Goal: Task Accomplishment & Management: Use online tool/utility

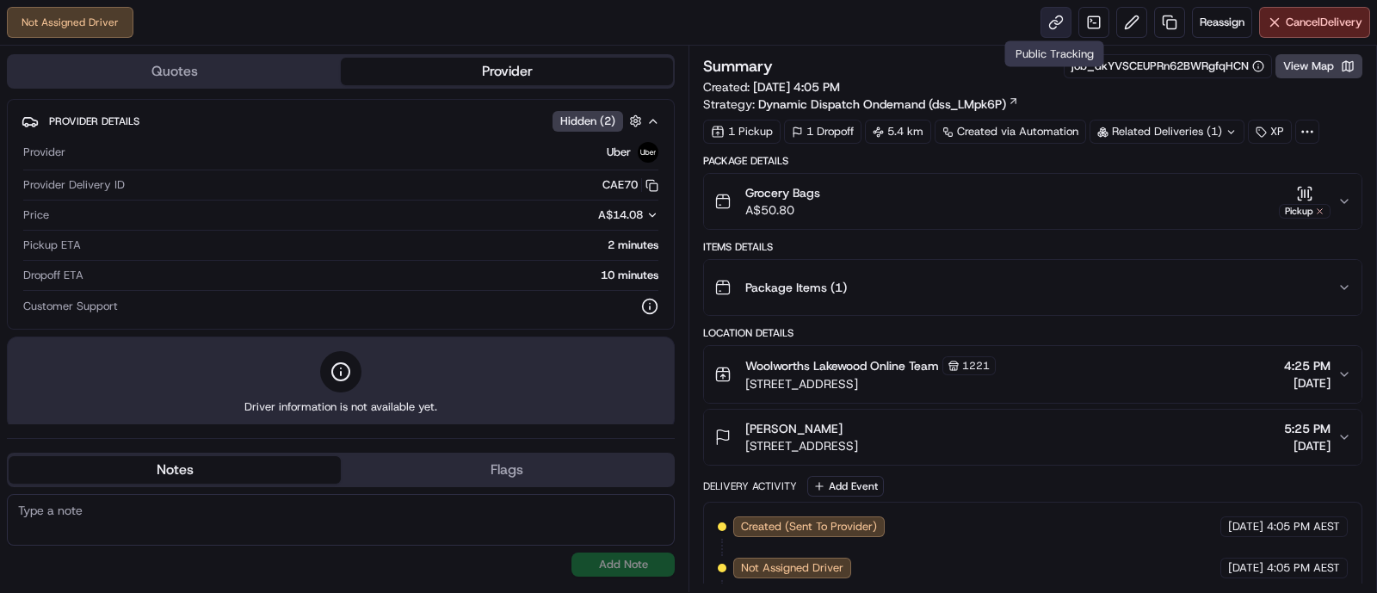
click at [1045, 22] on link at bounding box center [1055, 22] width 31 height 31
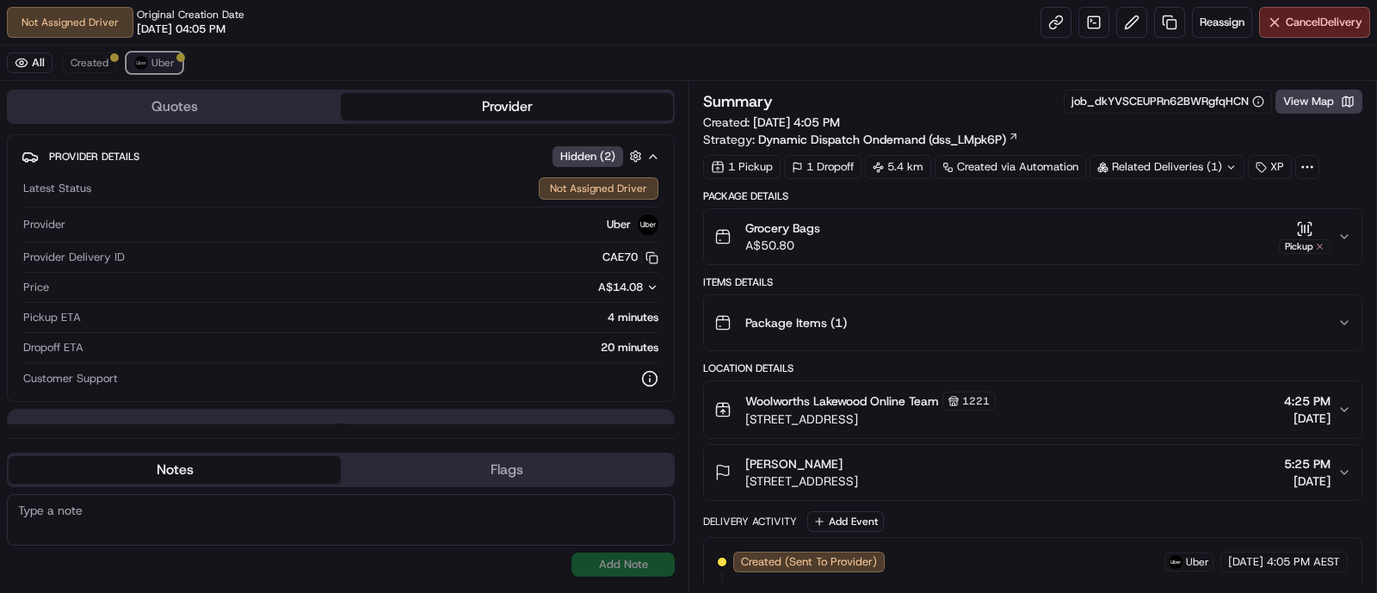
click at [173, 62] on button "Uber" at bounding box center [154, 62] width 56 height 21
click at [100, 59] on span "Created" at bounding box center [90, 63] width 38 height 14
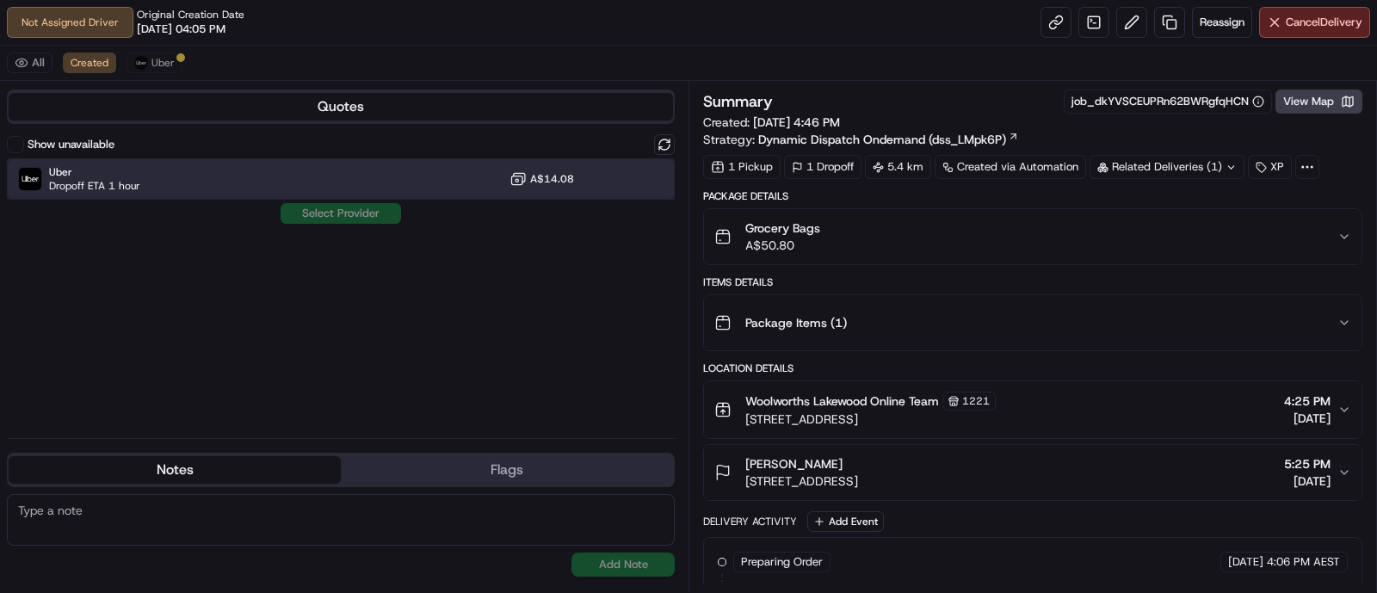
click at [150, 176] on div "Uber Dropoff ETA 1 hour A$14.08" at bounding box center [341, 178] width 668 height 41
click at [364, 213] on button "Assign Provider" at bounding box center [341, 213] width 122 height 21
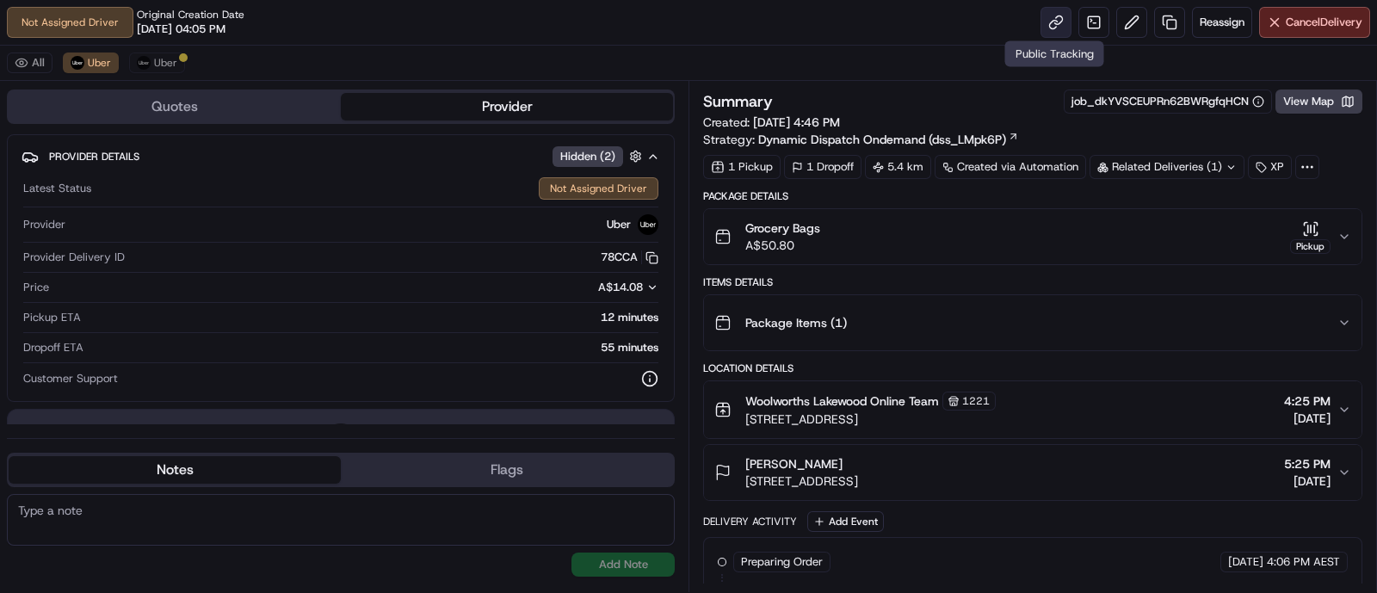
click at [1040, 22] on link at bounding box center [1055, 22] width 31 height 31
click at [163, 59] on span "Uber" at bounding box center [165, 63] width 23 height 14
click at [1056, 16] on link at bounding box center [1055, 22] width 31 height 31
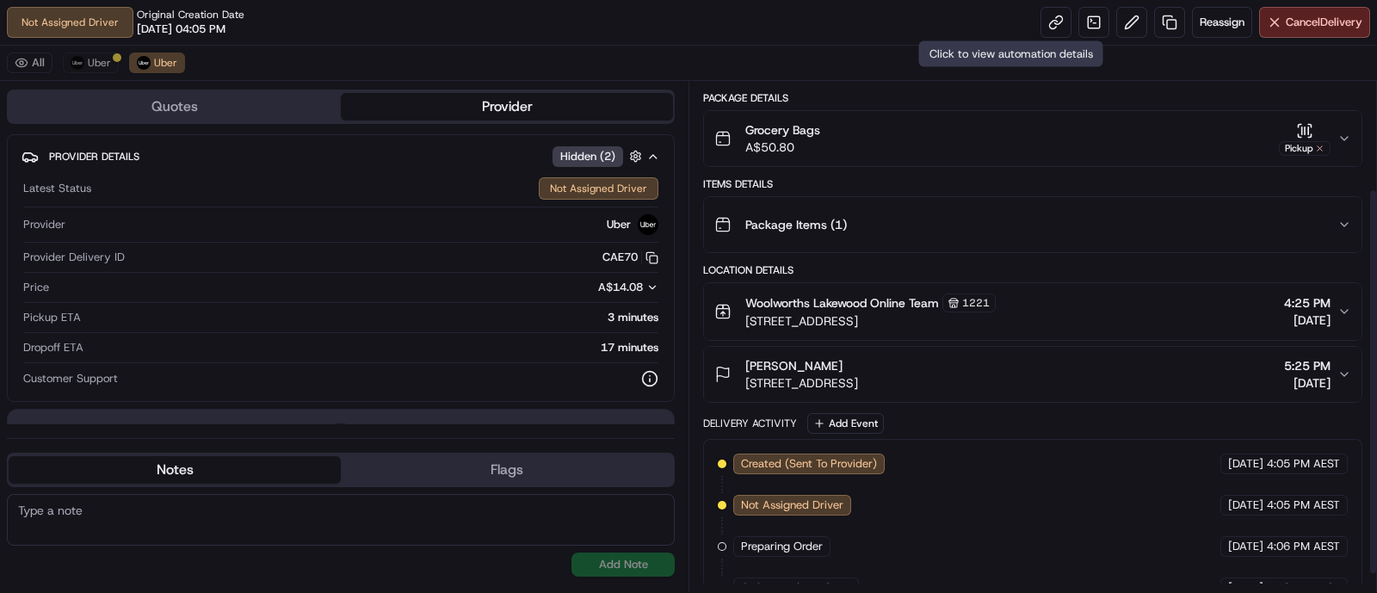
scroll to position [164, 0]
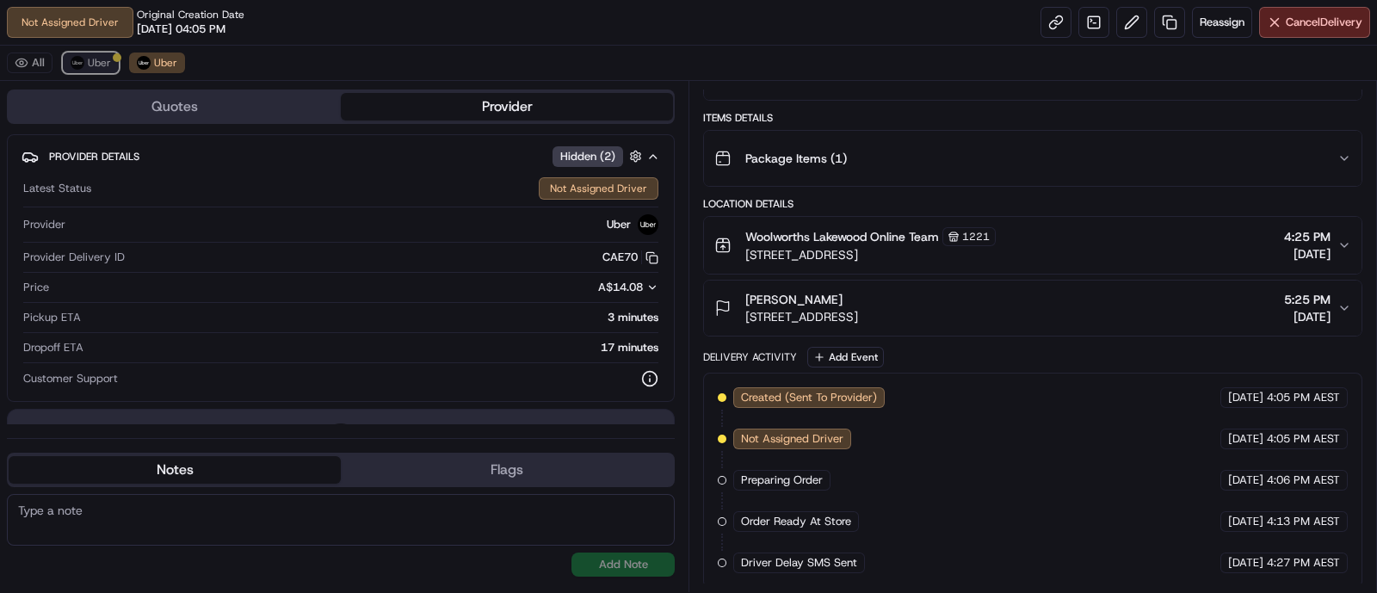
click at [108, 62] on span "Uber" at bounding box center [99, 63] width 23 height 14
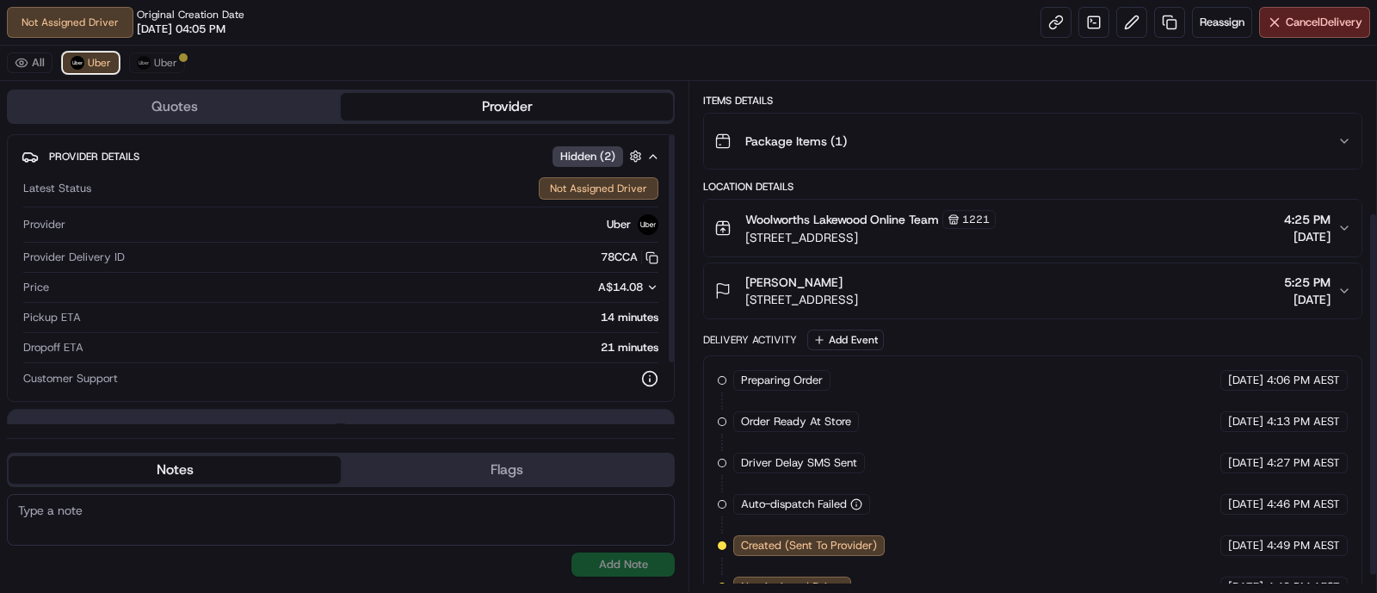
scroll to position [206, 0]
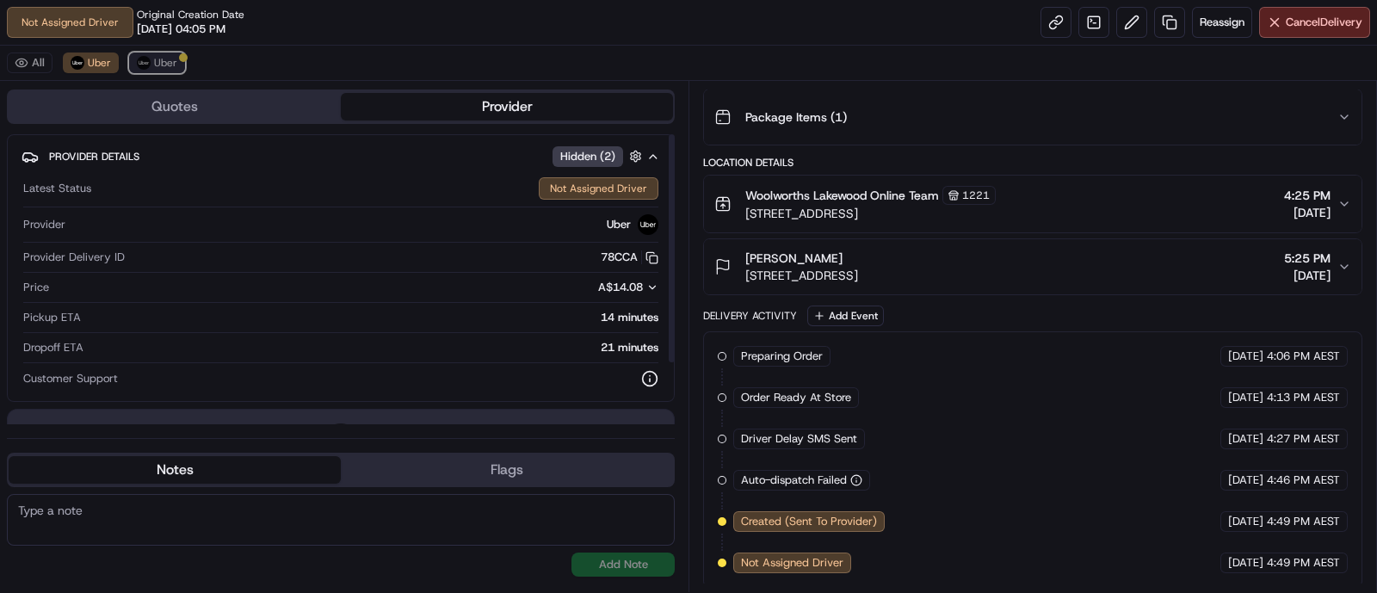
click at [150, 71] on button "Uber" at bounding box center [157, 62] width 56 height 21
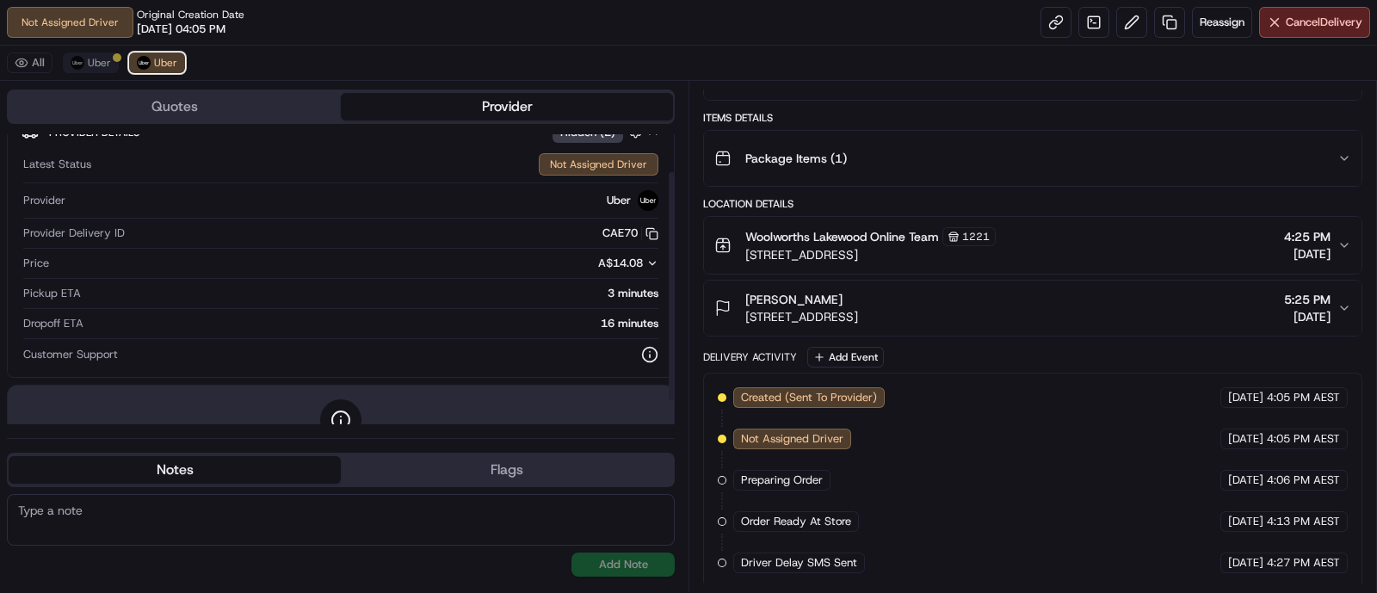
scroll to position [0, 0]
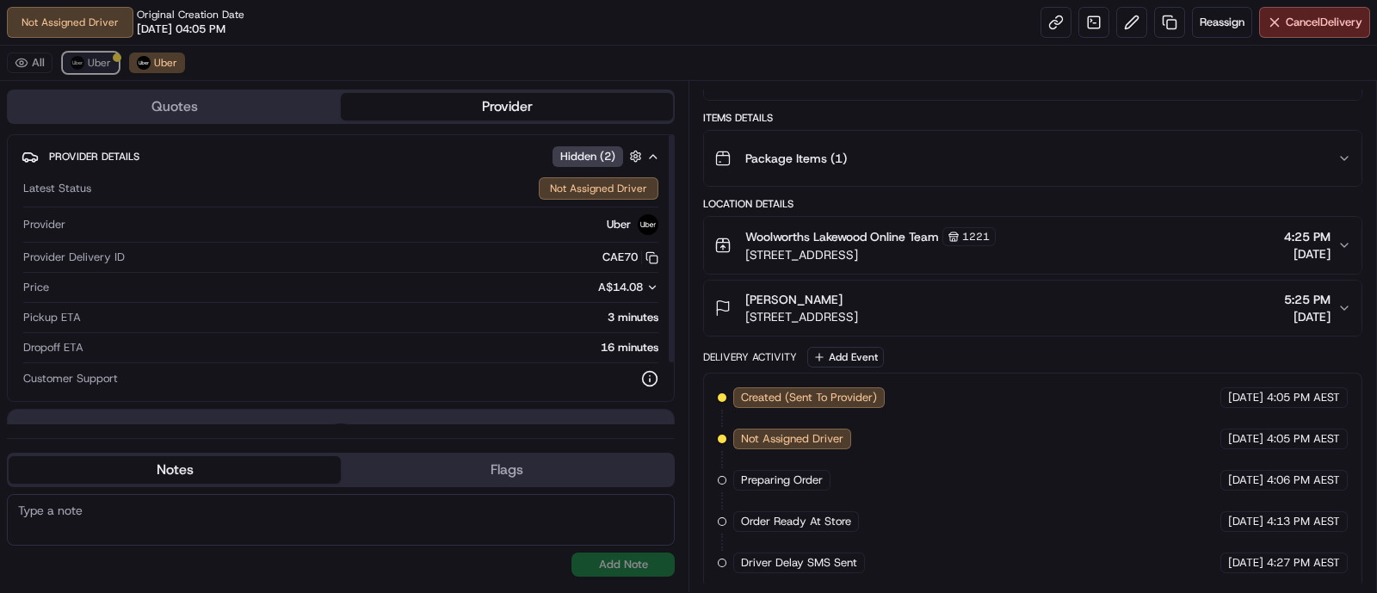
click at [99, 59] on span "Uber" at bounding box center [99, 63] width 23 height 14
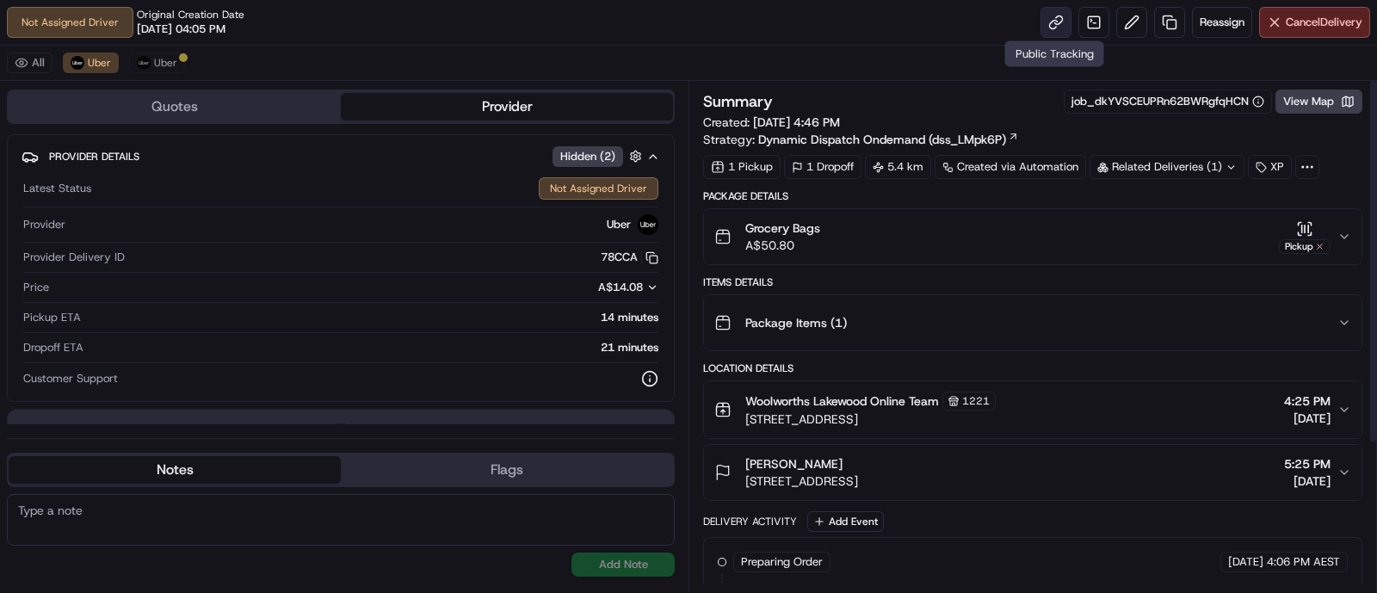
click at [1057, 30] on link at bounding box center [1055, 22] width 31 height 31
click at [163, 66] on span "Uber" at bounding box center [165, 63] width 23 height 14
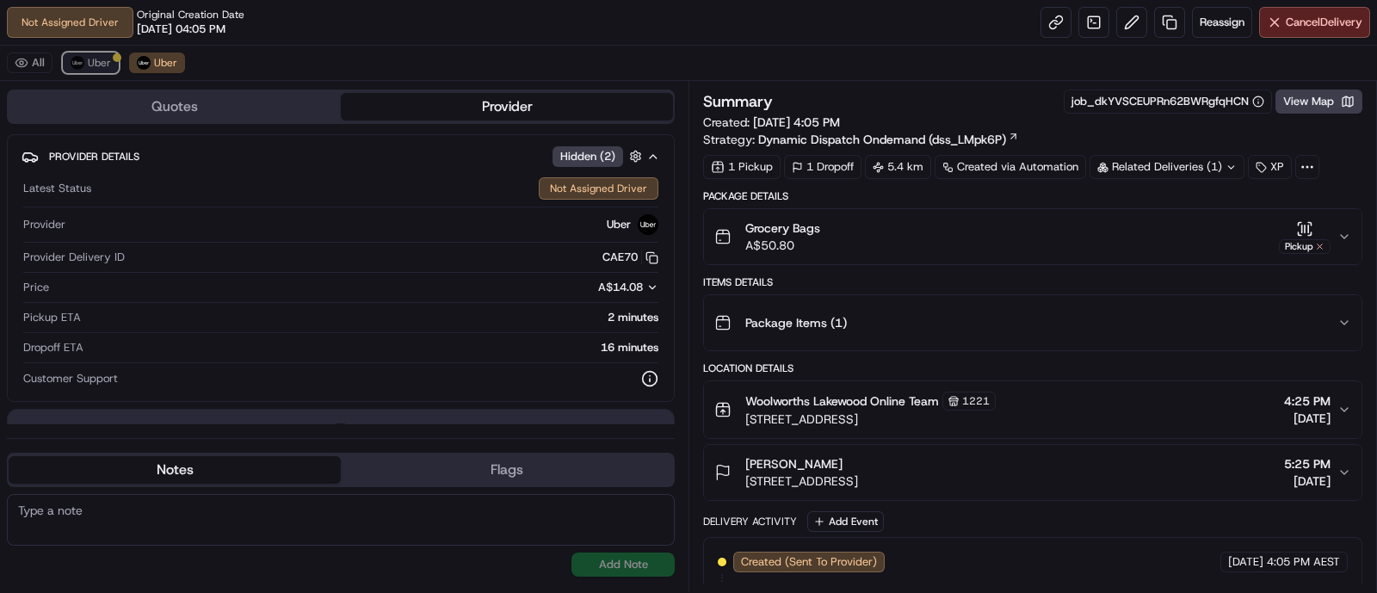
click at [104, 66] on span "Uber" at bounding box center [99, 63] width 23 height 14
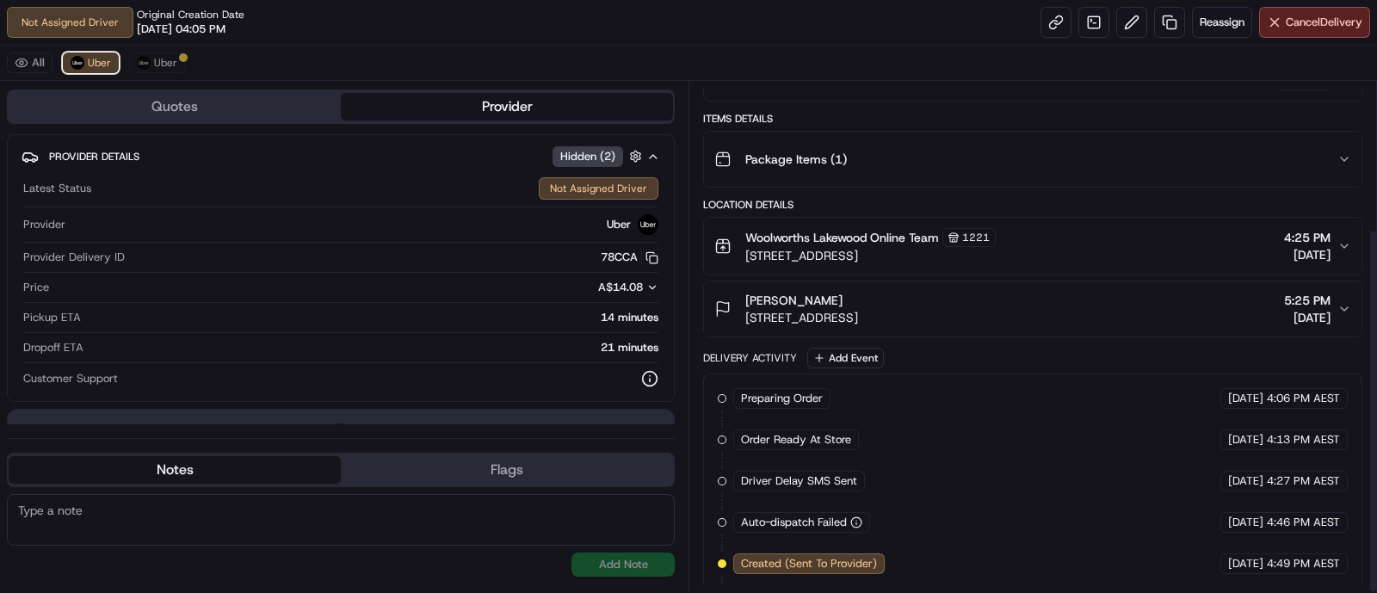
scroll to position [206, 0]
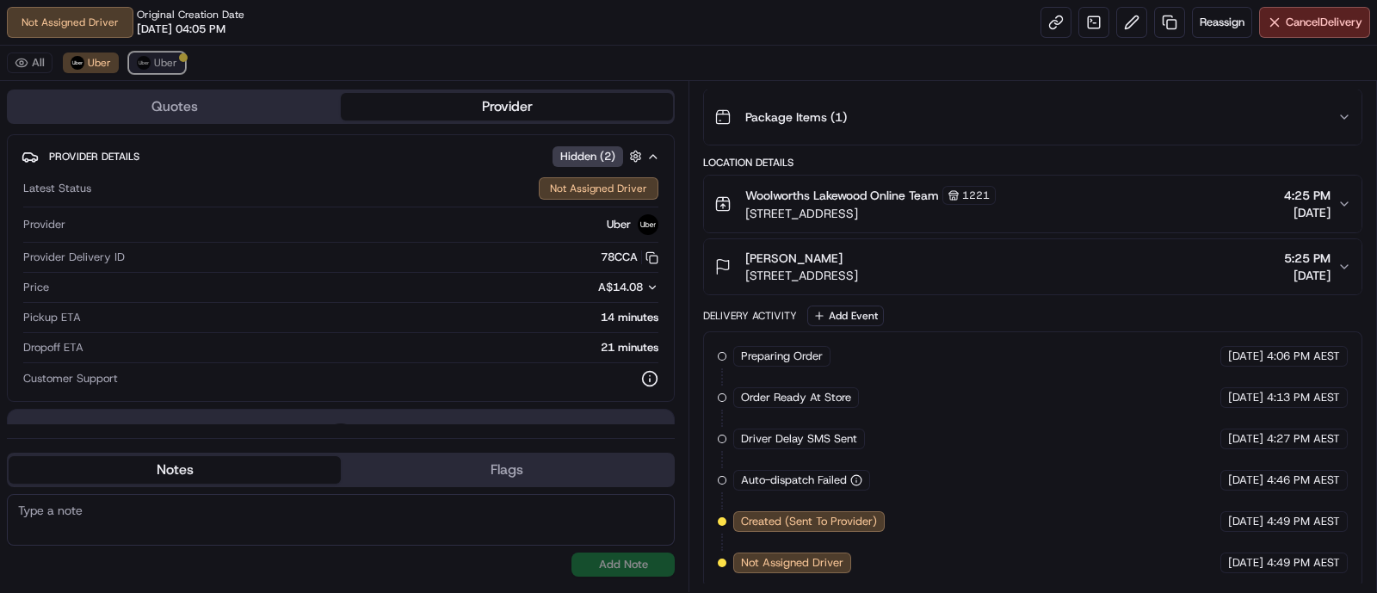
click at [139, 68] on button "Uber" at bounding box center [157, 62] width 56 height 21
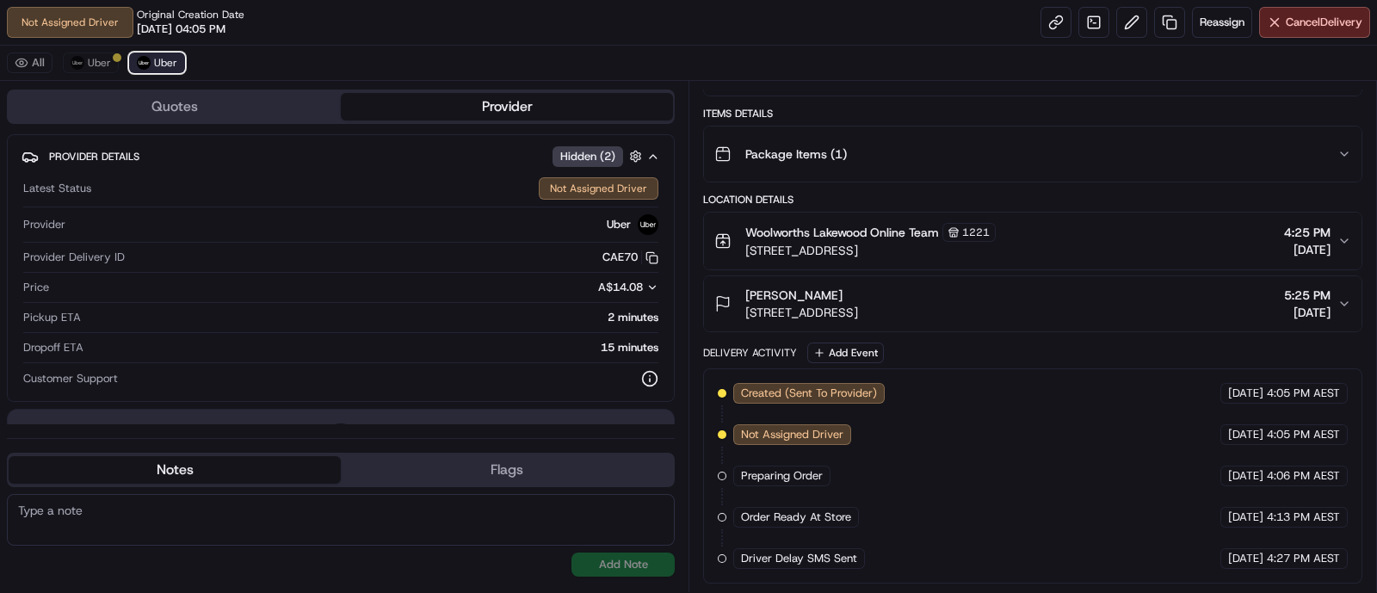
scroll to position [164, 0]
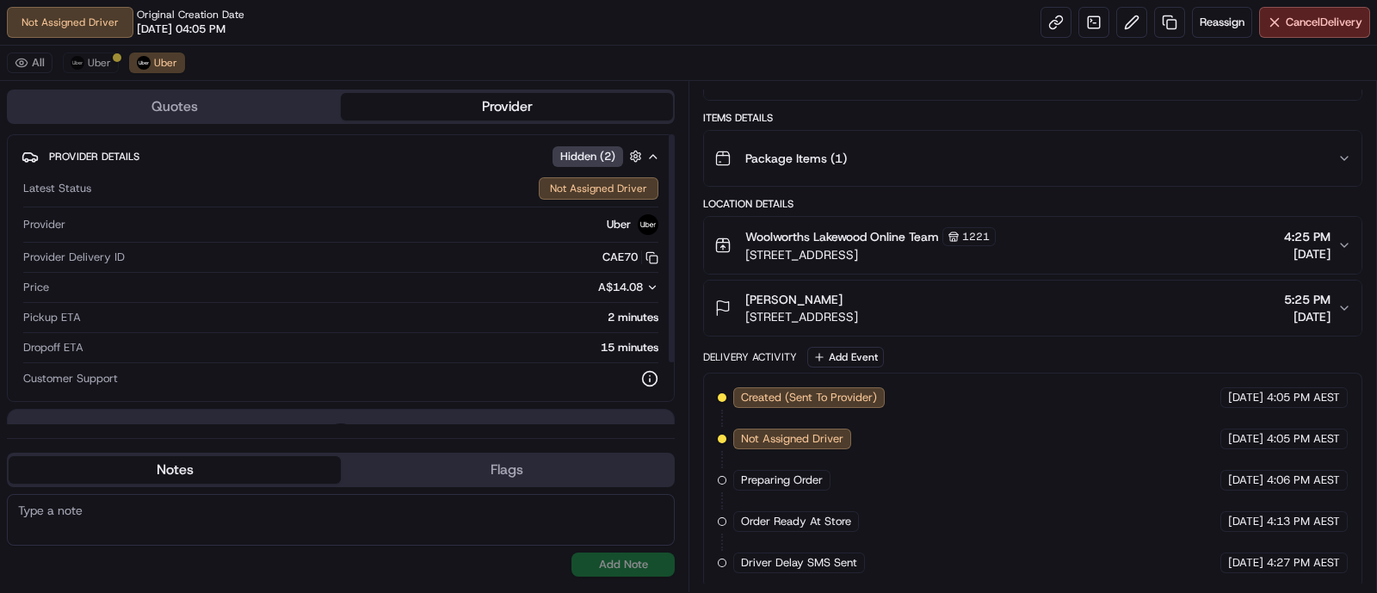
click at [90, 50] on div "All Uber Uber" at bounding box center [688, 63] width 1377 height 35
click at [90, 54] on button "Uber" at bounding box center [91, 62] width 56 height 21
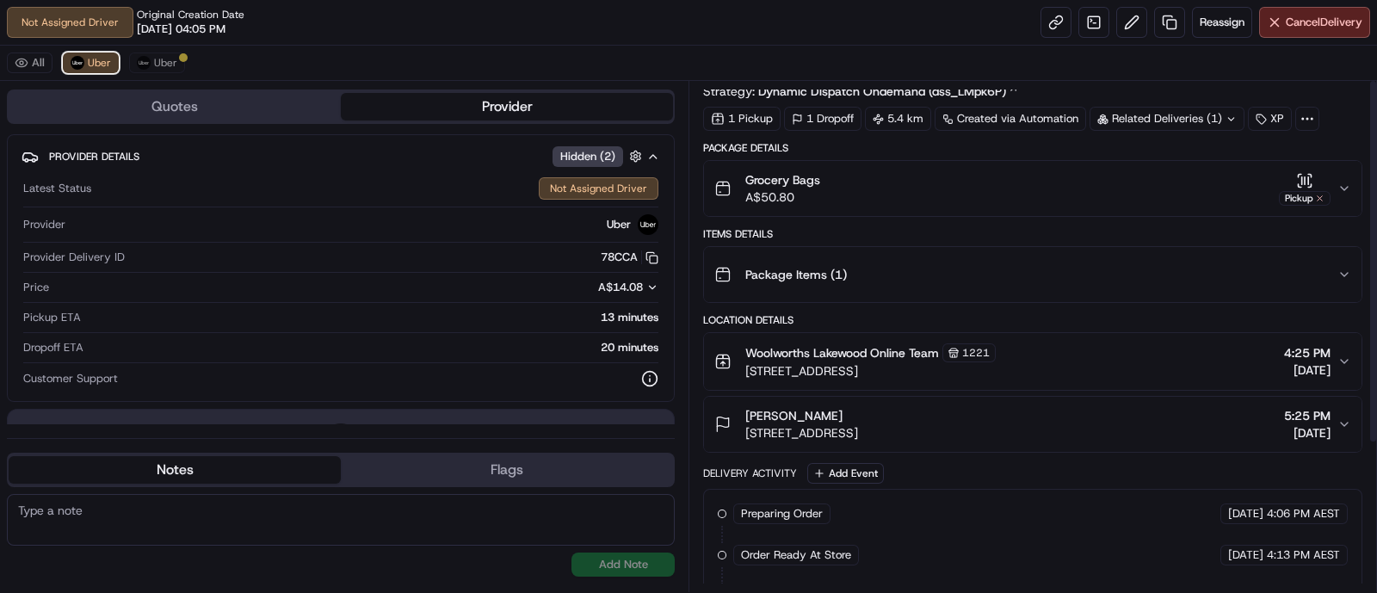
scroll to position [0, 0]
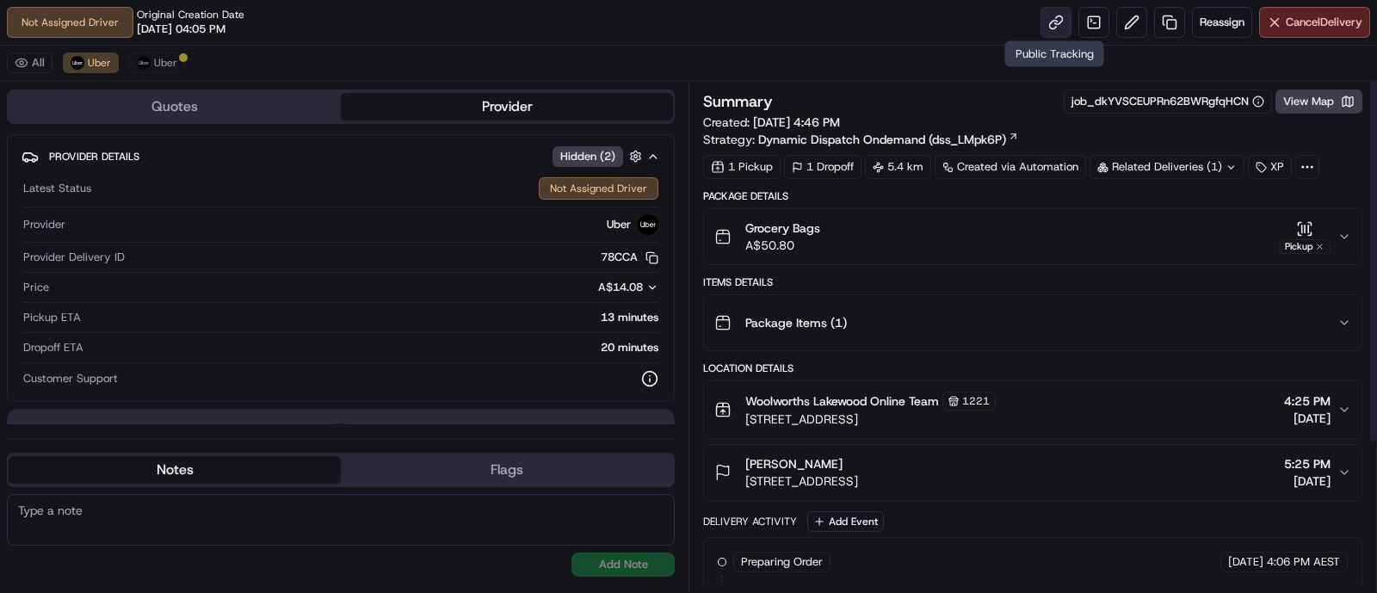
click at [1051, 15] on link at bounding box center [1055, 22] width 31 height 31
click at [152, 70] on button "Uber" at bounding box center [157, 62] width 56 height 21
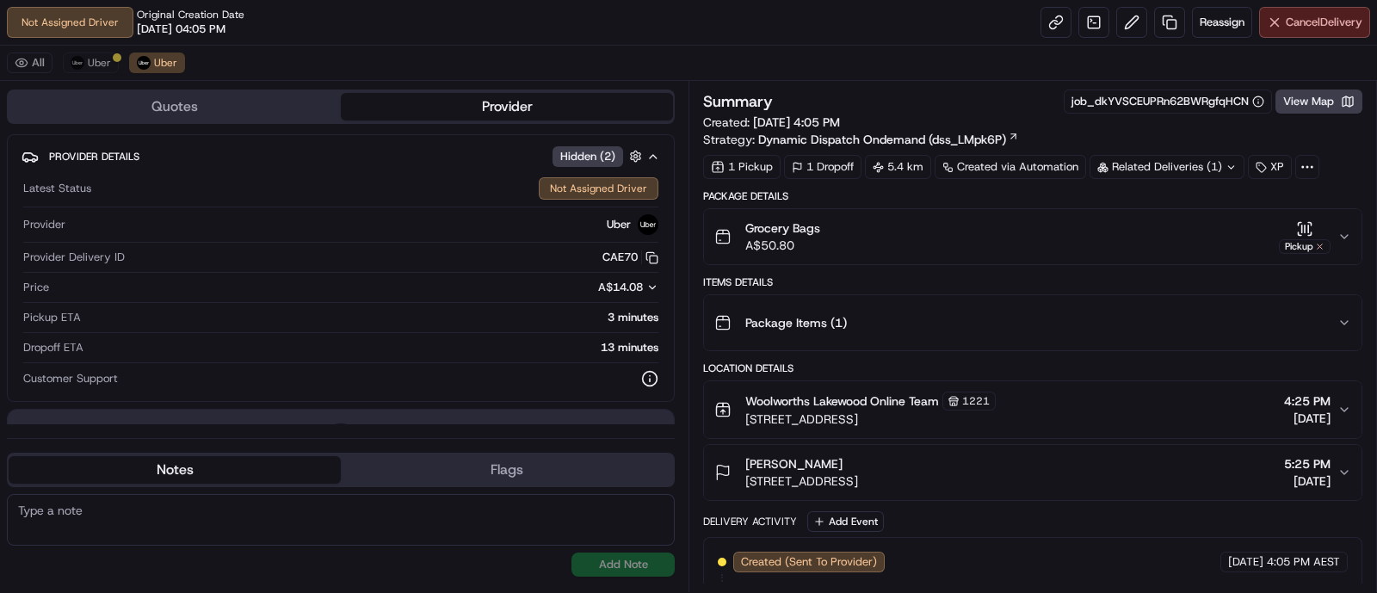
click at [1299, 22] on span "Cancel Delivery" at bounding box center [1323, 22] width 77 height 15
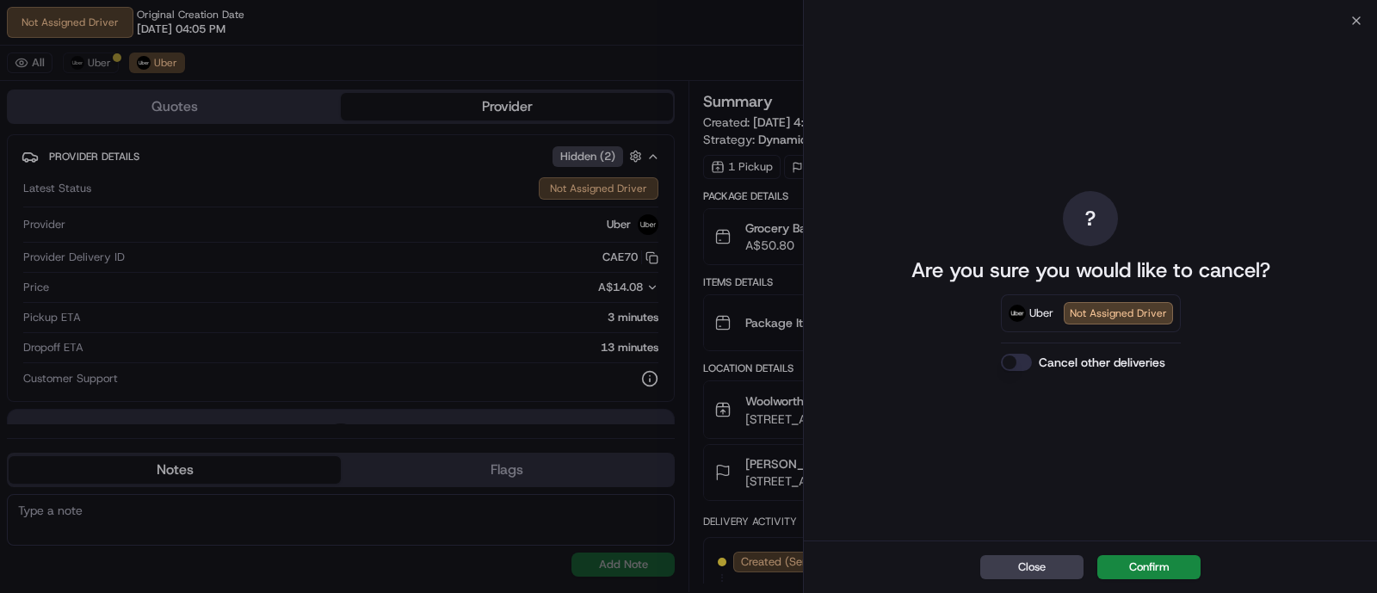
click at [1052, 327] on div "Uber Not Assigned Driver" at bounding box center [1091, 313] width 180 height 38
click at [1146, 565] on button "Confirm" at bounding box center [1148, 567] width 103 height 24
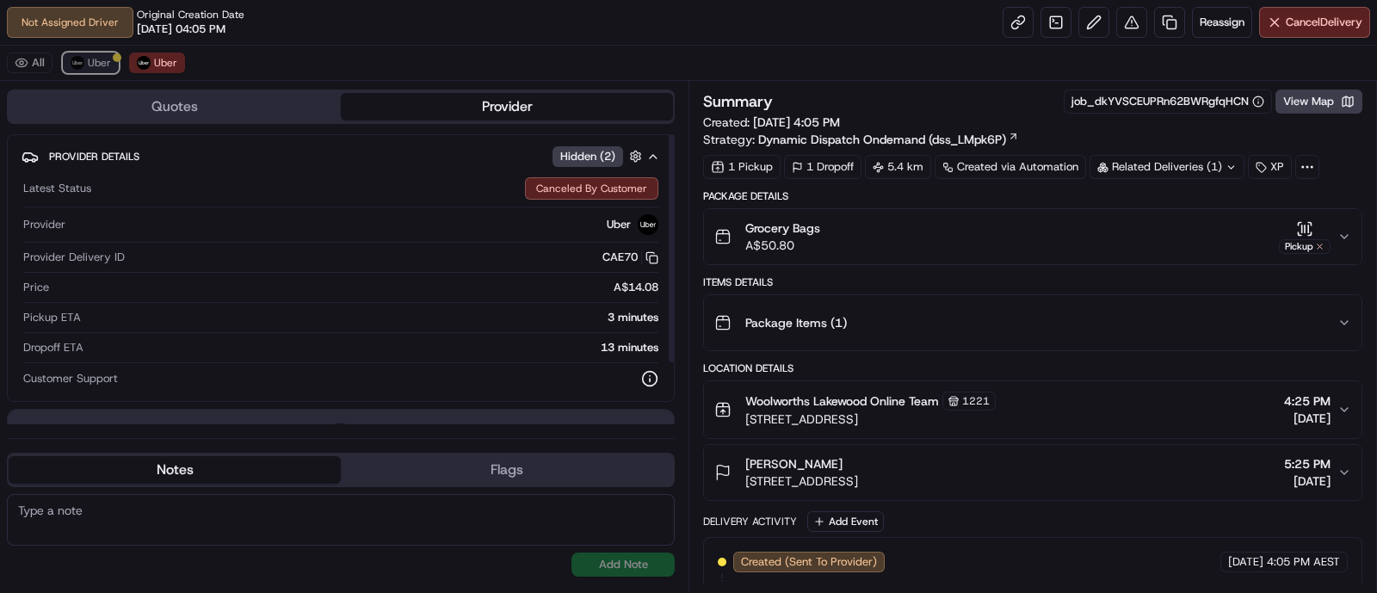
click at [95, 61] on span "Uber" at bounding box center [99, 63] width 23 height 14
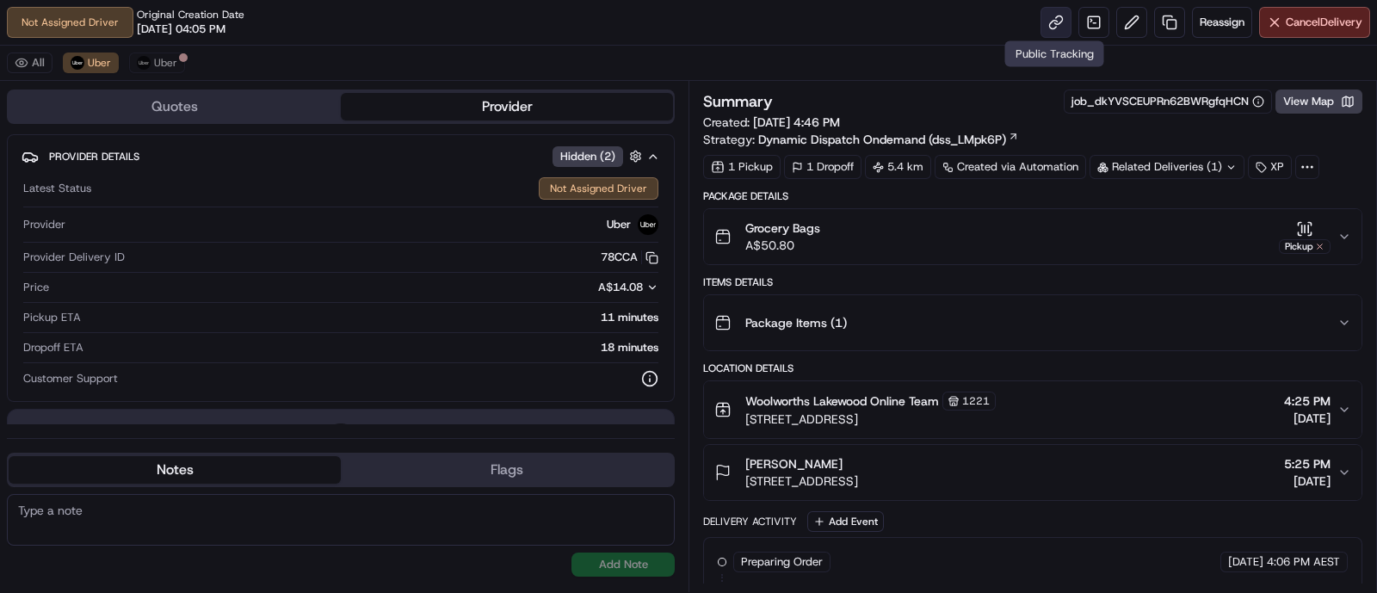
click at [1064, 19] on link at bounding box center [1055, 22] width 31 height 31
